Goal: Information Seeking & Learning: Check status

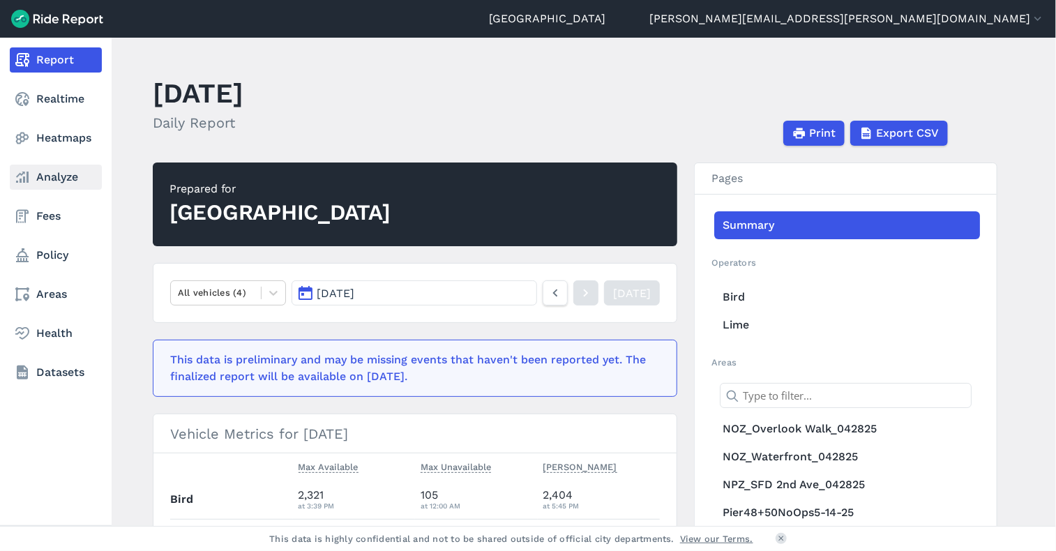
click at [29, 181] on icon at bounding box center [22, 177] width 17 height 17
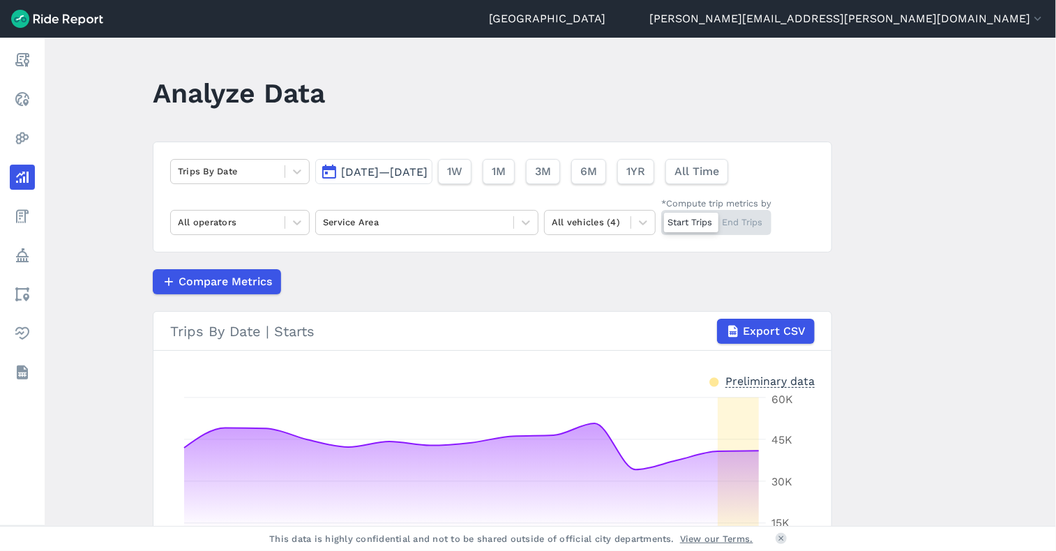
click at [427, 176] on span "[DATE]—[DATE]" at bounding box center [384, 171] width 86 height 13
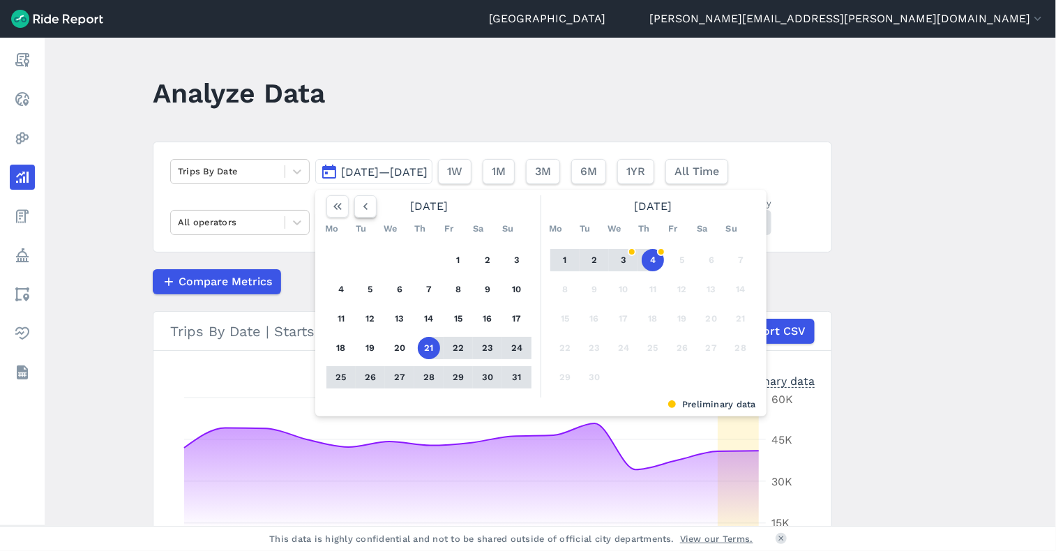
click at [365, 195] on button "button" at bounding box center [365, 206] width 22 height 22
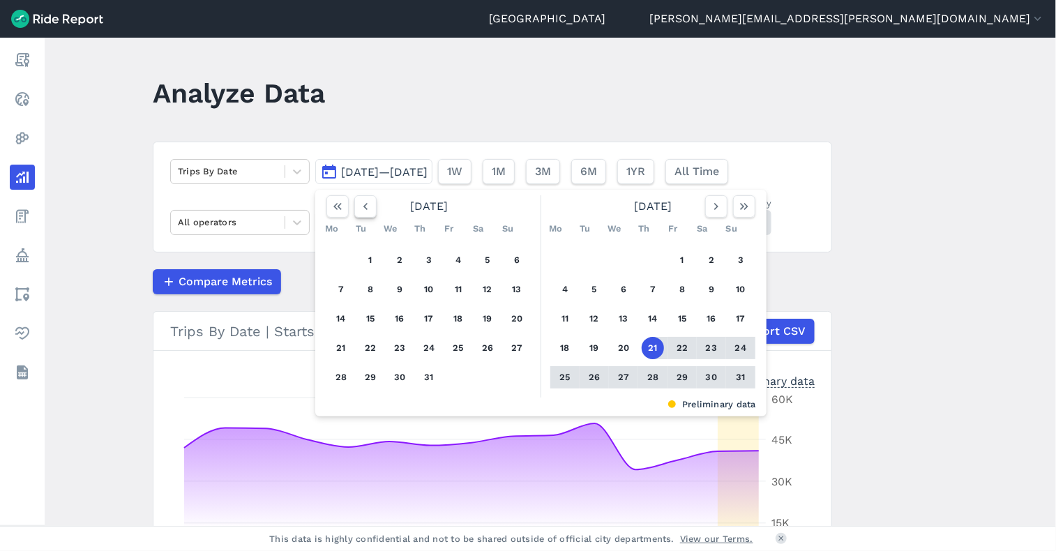
click at [367, 205] on icon "button" at bounding box center [365, 206] width 14 height 14
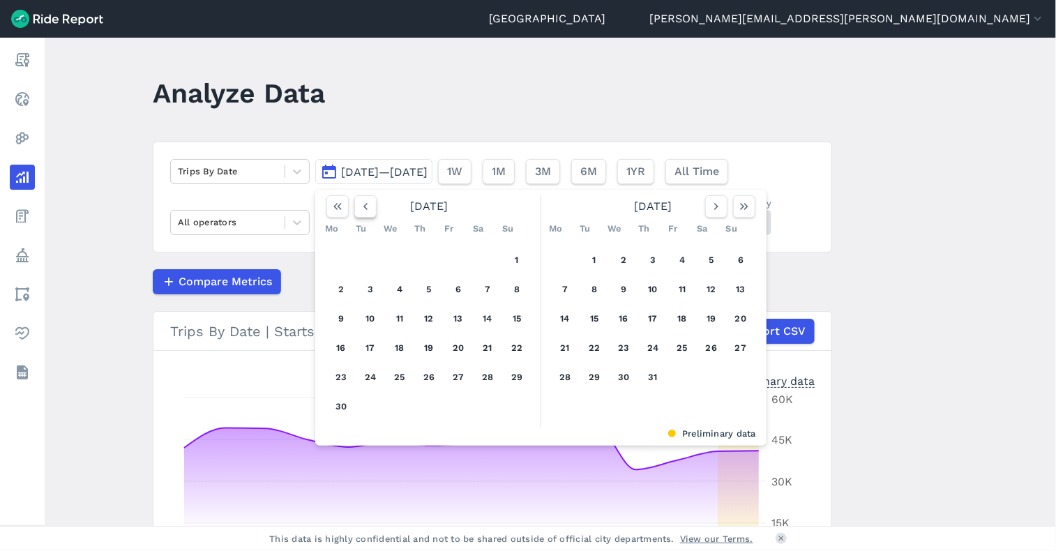
click at [367, 205] on icon "button" at bounding box center [365, 206] width 14 height 14
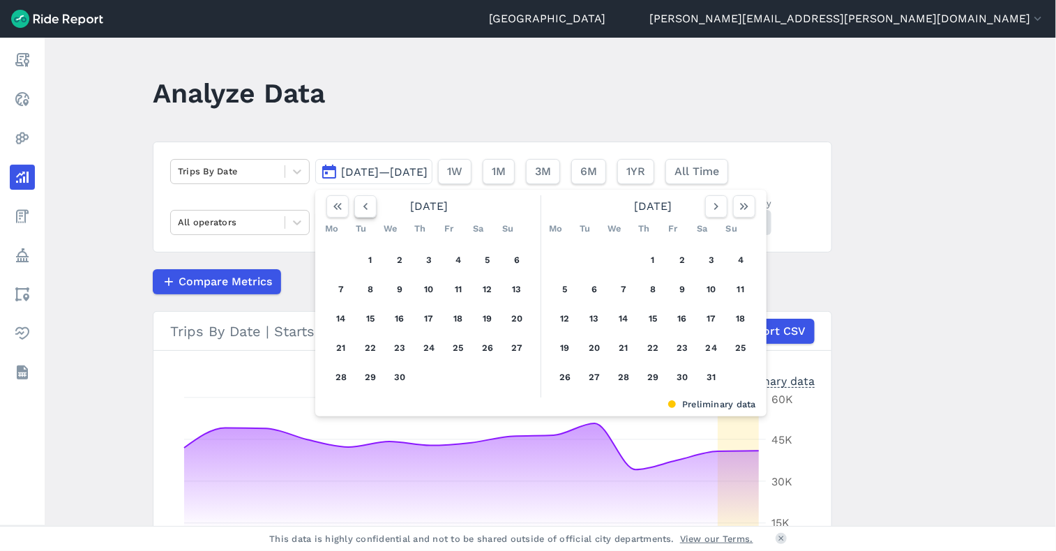
click at [367, 205] on icon "button" at bounding box center [365, 206] width 14 height 14
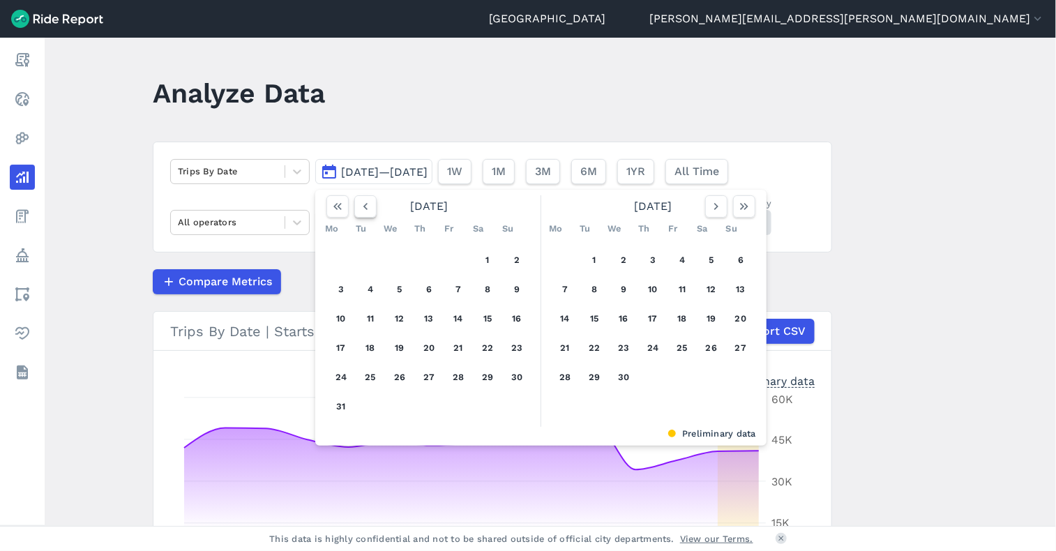
click at [367, 205] on icon "button" at bounding box center [365, 206] width 14 height 14
click at [367, 207] on icon "button" at bounding box center [365, 206] width 14 height 14
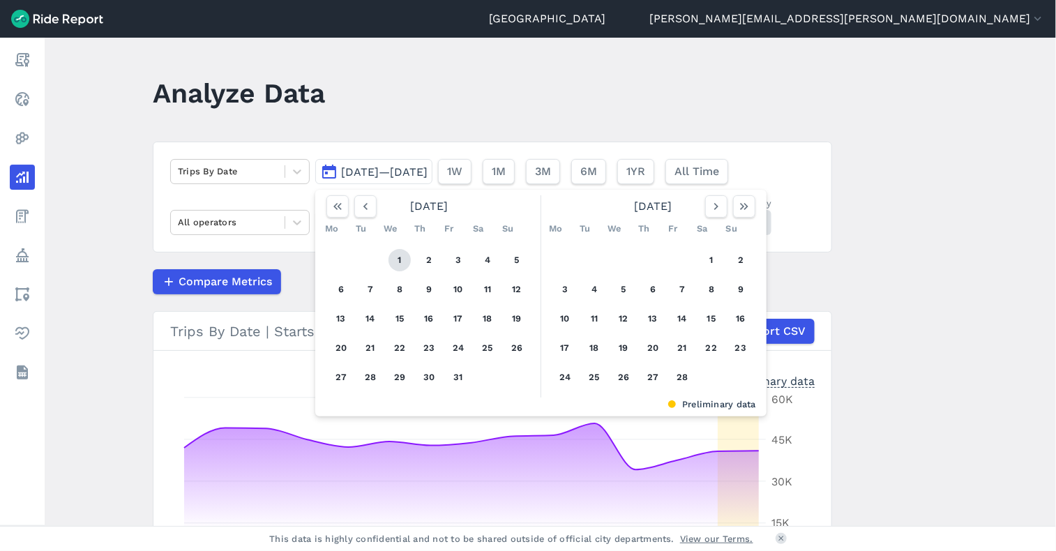
click at [393, 252] on button "1" at bounding box center [399, 260] width 22 height 22
click at [714, 206] on icon "button" at bounding box center [716, 206] width 14 height 14
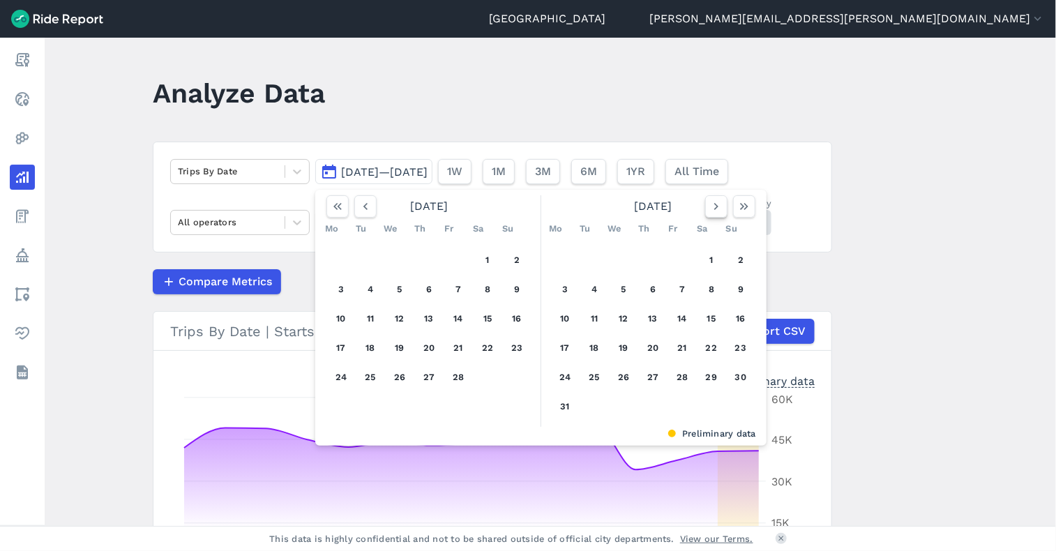
click at [714, 206] on icon "button" at bounding box center [716, 206] width 14 height 14
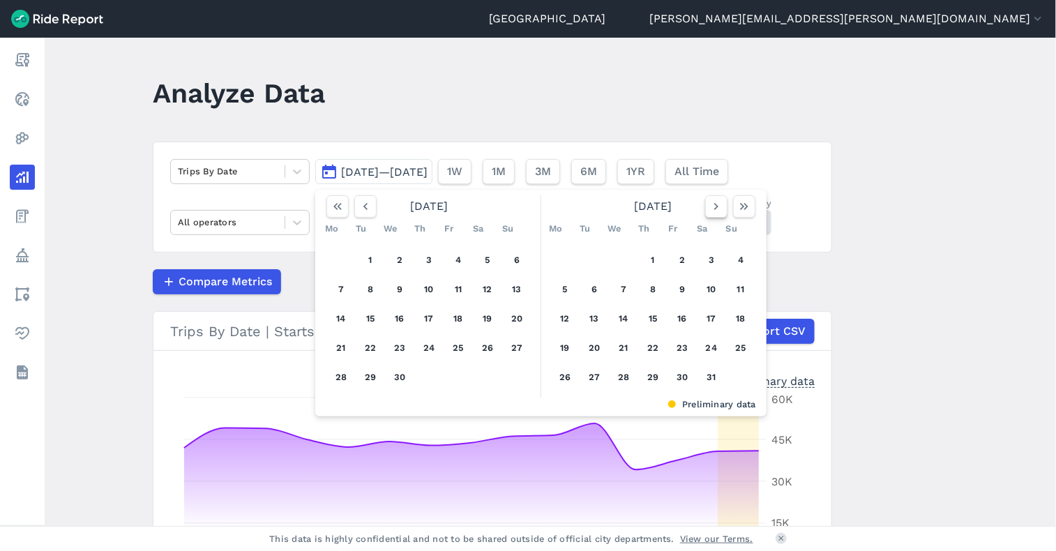
click at [714, 206] on icon "button" at bounding box center [716, 206] width 14 height 14
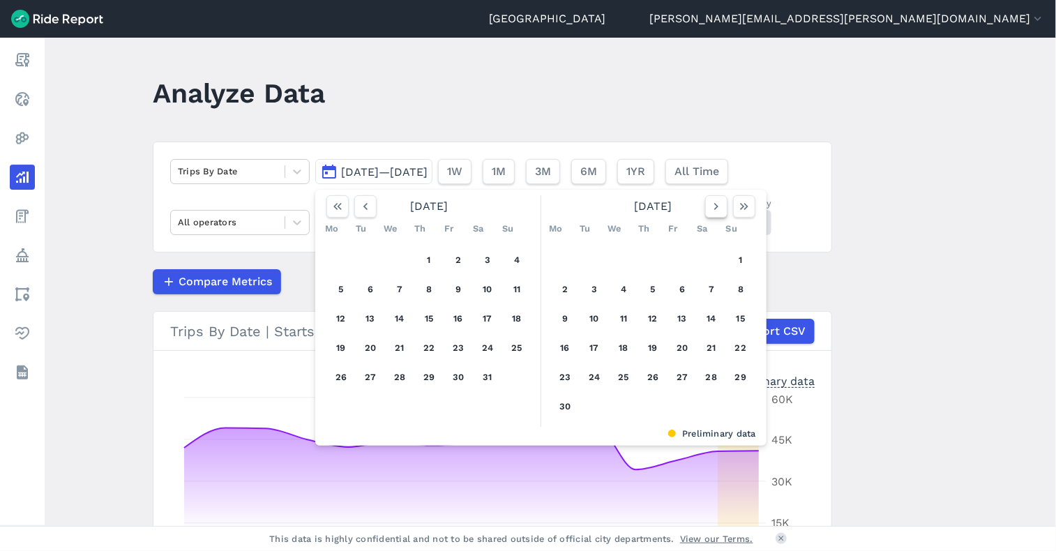
click at [714, 206] on icon "button" at bounding box center [716, 206] width 14 height 14
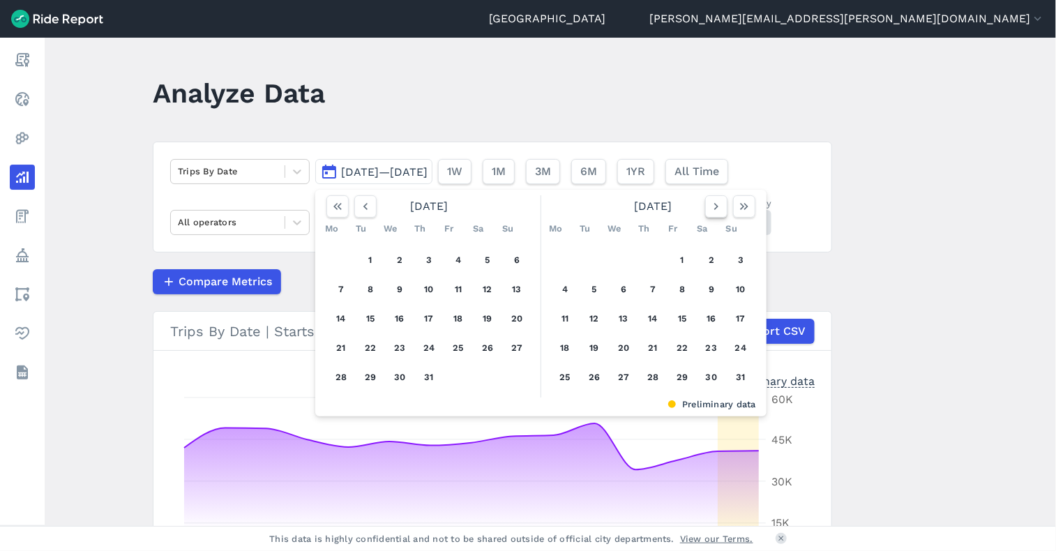
click at [714, 206] on icon "button" at bounding box center [716, 206] width 14 height 14
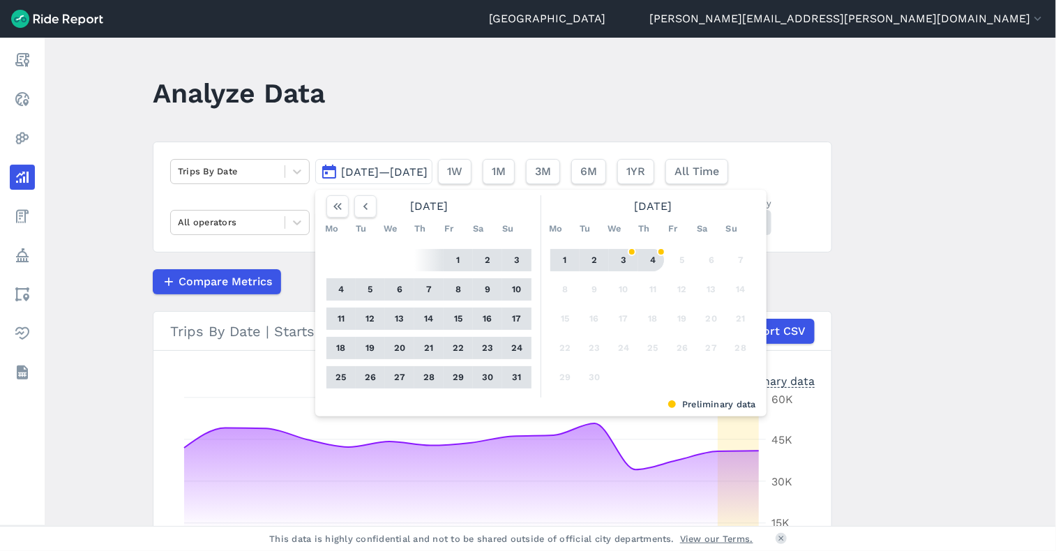
click at [650, 257] on button "4" at bounding box center [653, 260] width 22 height 22
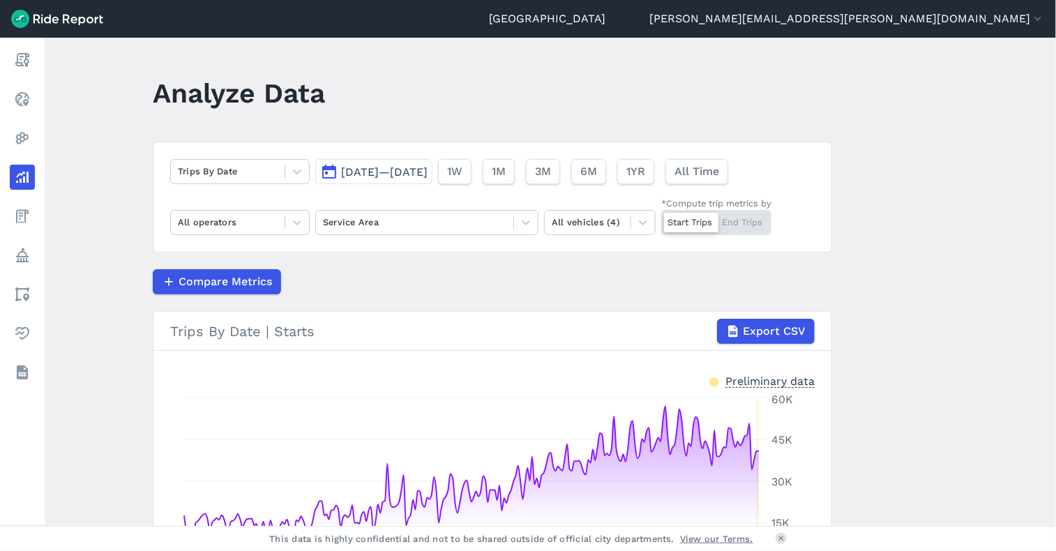
click at [418, 172] on span "[DATE]—[DATE]" at bounding box center [384, 171] width 86 height 13
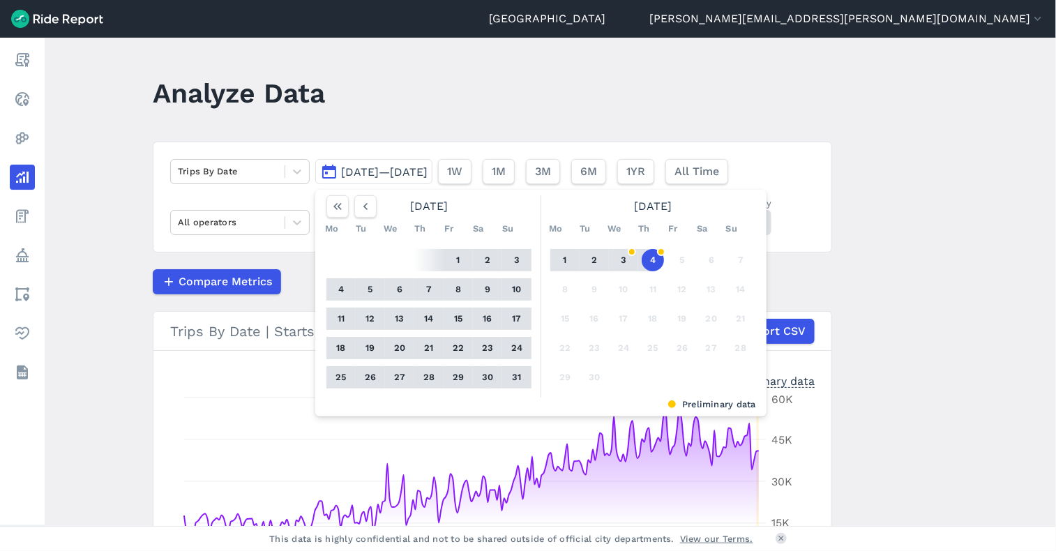
click at [485, 375] on button "30" at bounding box center [487, 377] width 22 height 22
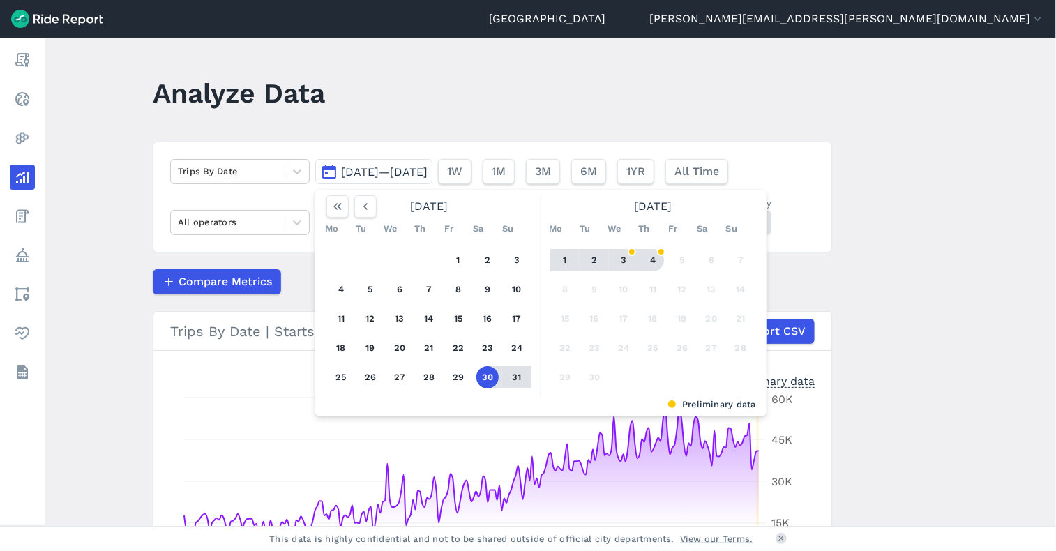
click at [655, 258] on button "4" at bounding box center [653, 260] width 22 height 22
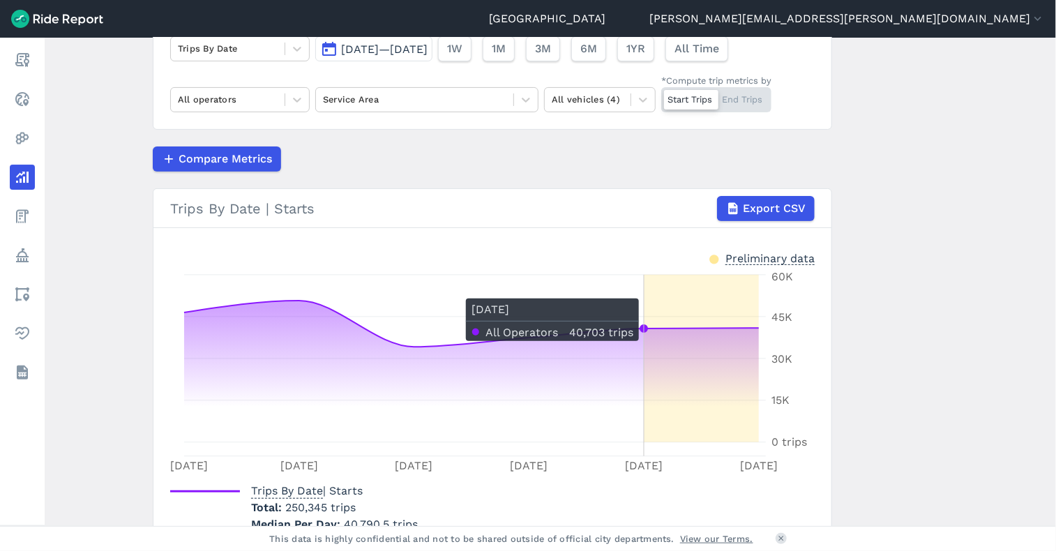
scroll to position [195, 0]
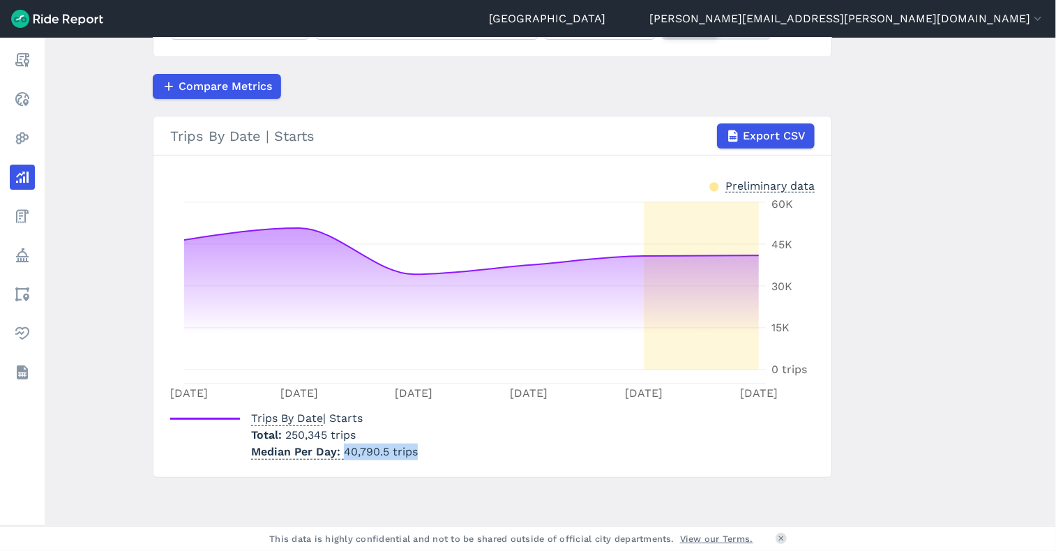
drag, startPoint x: 414, startPoint y: 455, endPoint x: 342, endPoint y: 453, distance: 71.2
click at [342, 453] on p "Median Per Day 40,790.5 trips" at bounding box center [334, 451] width 167 height 17
click at [347, 453] on p "Median Per Day 40,790.5 trips" at bounding box center [334, 451] width 167 height 17
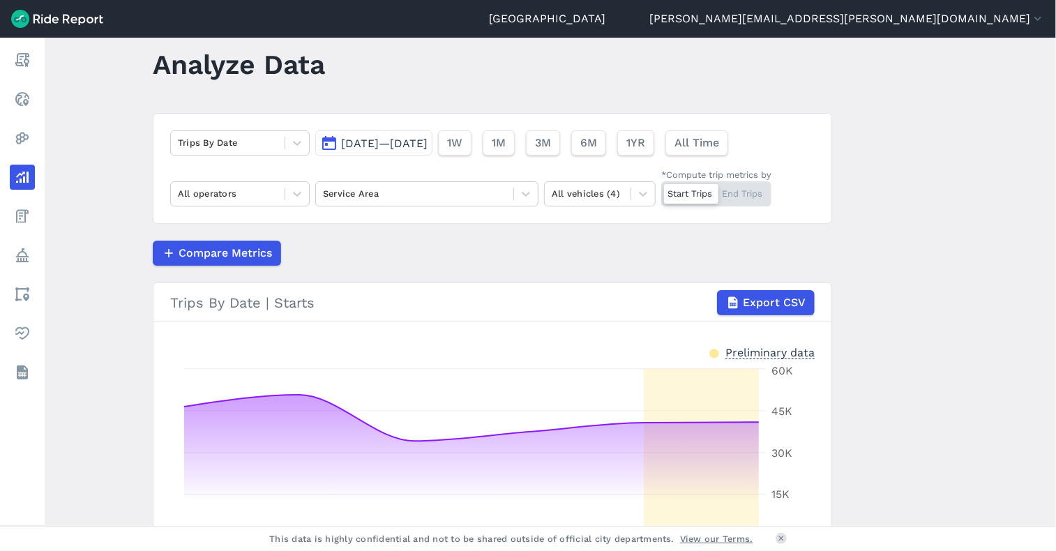
scroll to position [0, 0]
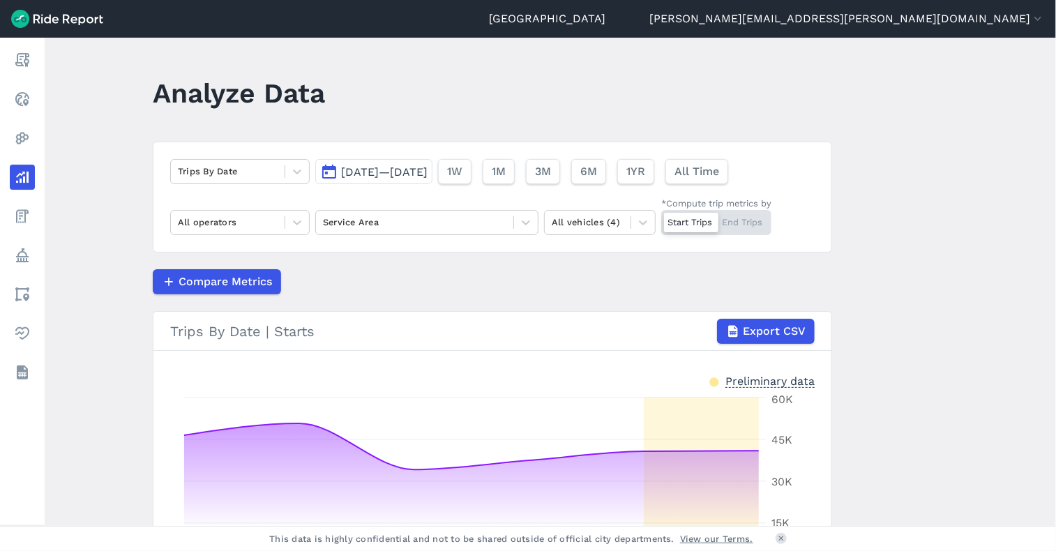
click at [399, 172] on span "[DATE]—[DATE]" at bounding box center [384, 171] width 86 height 13
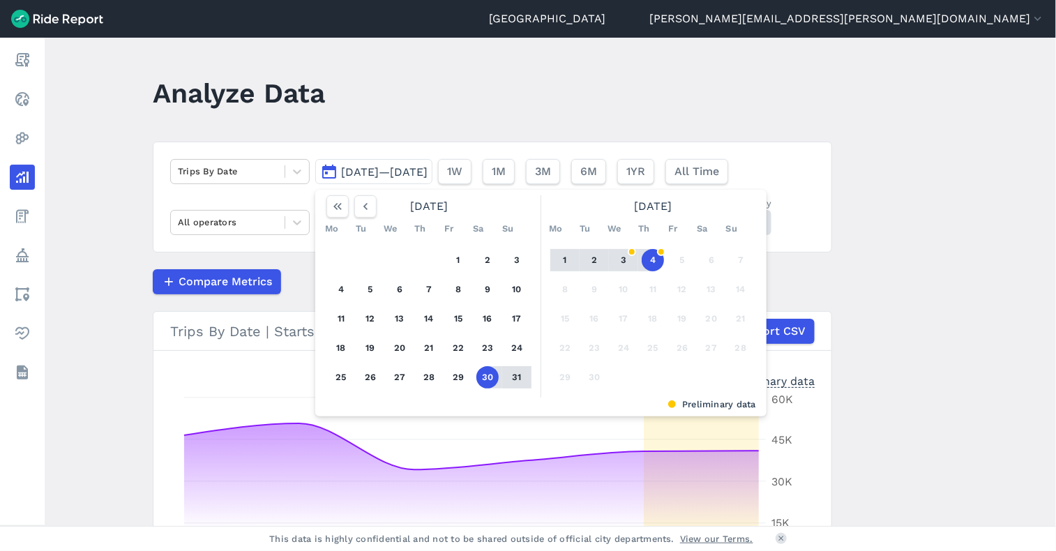
click at [655, 262] on button "4" at bounding box center [653, 260] width 22 height 22
click at [834, 262] on main "Analyze Data Trips By Date [DATE]—[DATE] [DATE] Mo Tu We Th Fr Sa Su 1 2 3 4 5 …" at bounding box center [550, 282] width 1011 height 488
